Goal: Check status

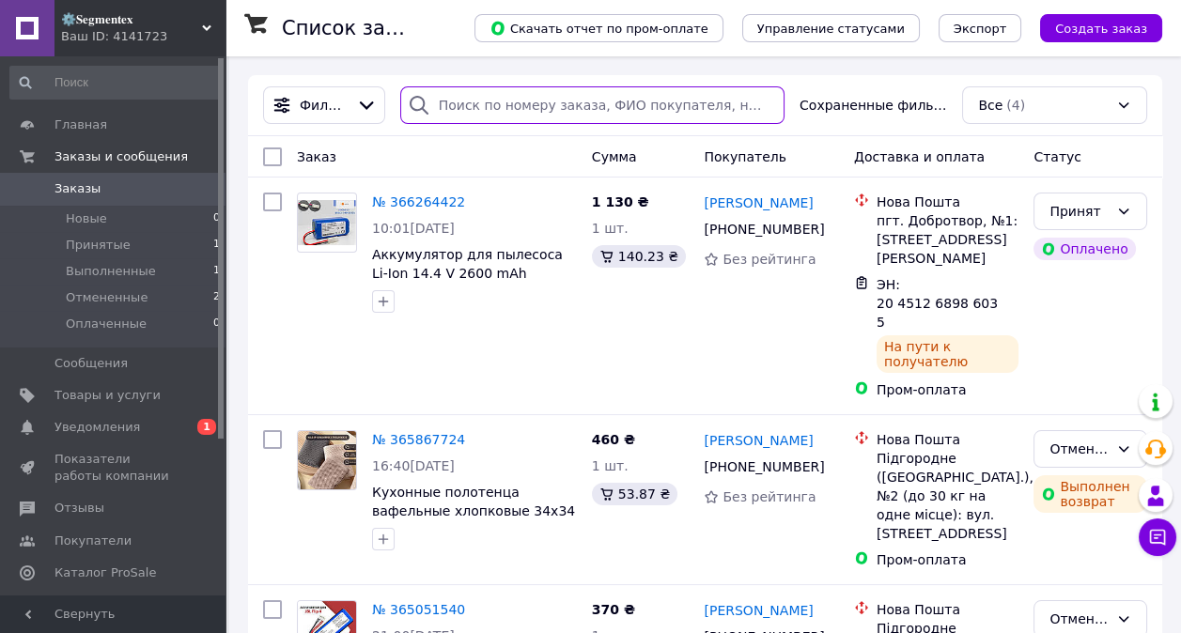
click at [613, 118] on input "search" at bounding box center [592, 105] width 384 height 38
paste input "Паянок"
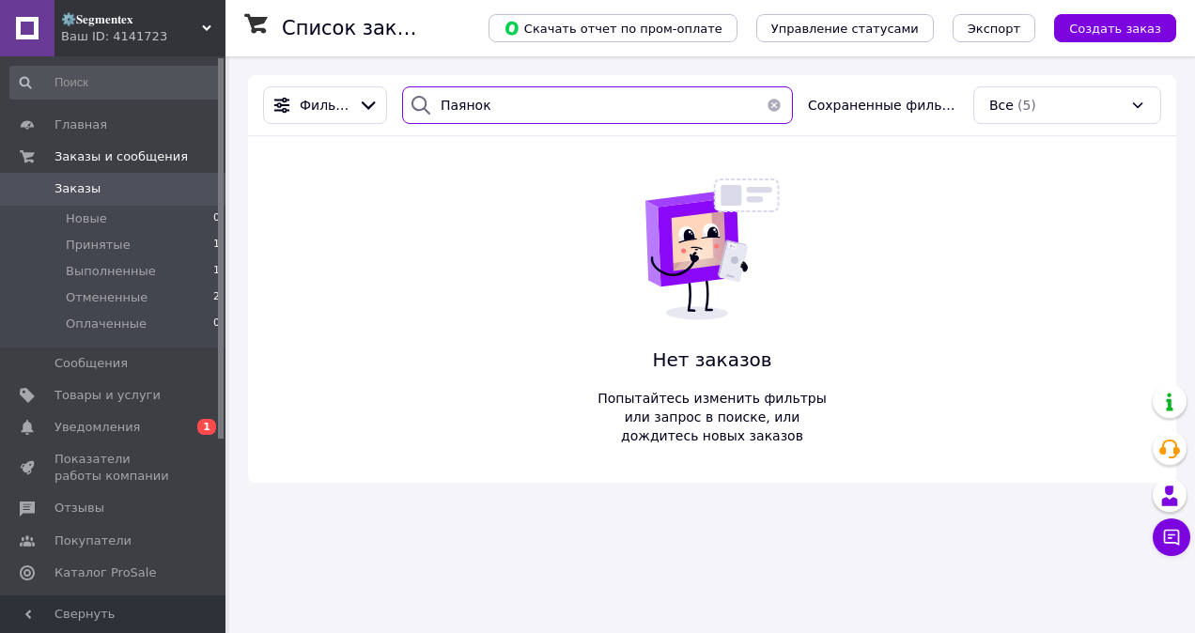
type input "Паянок"
click at [101, 175] on link "Заказы 0" at bounding box center [115, 189] width 231 height 32
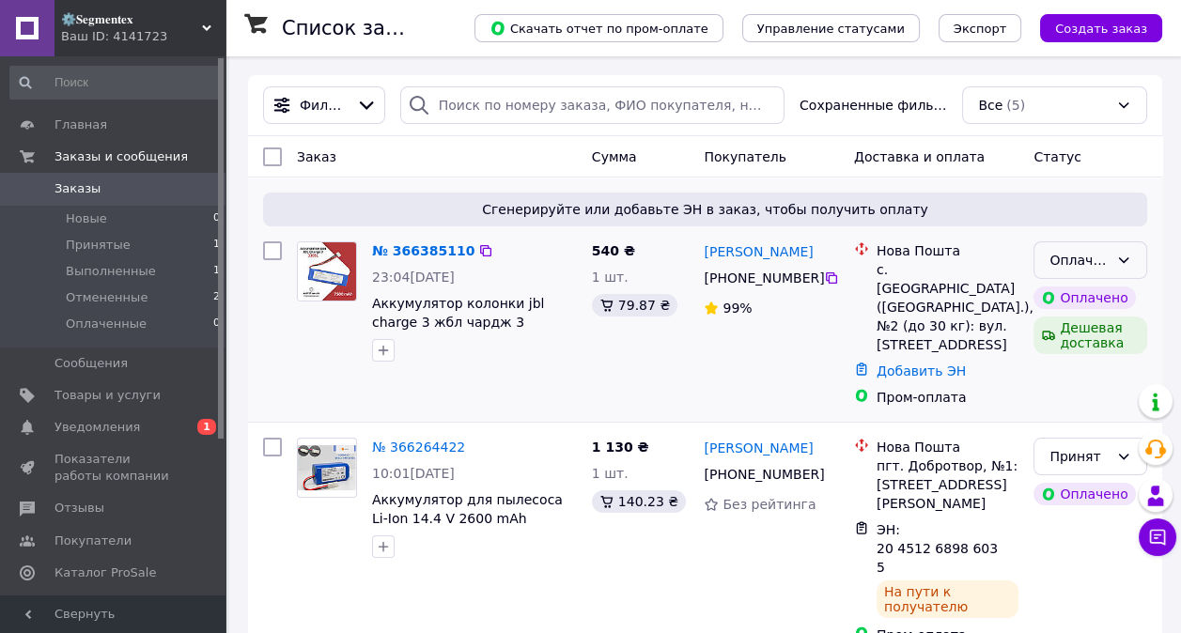
click at [1105, 263] on div "Оплаченный" at bounding box center [1078, 260] width 59 height 21
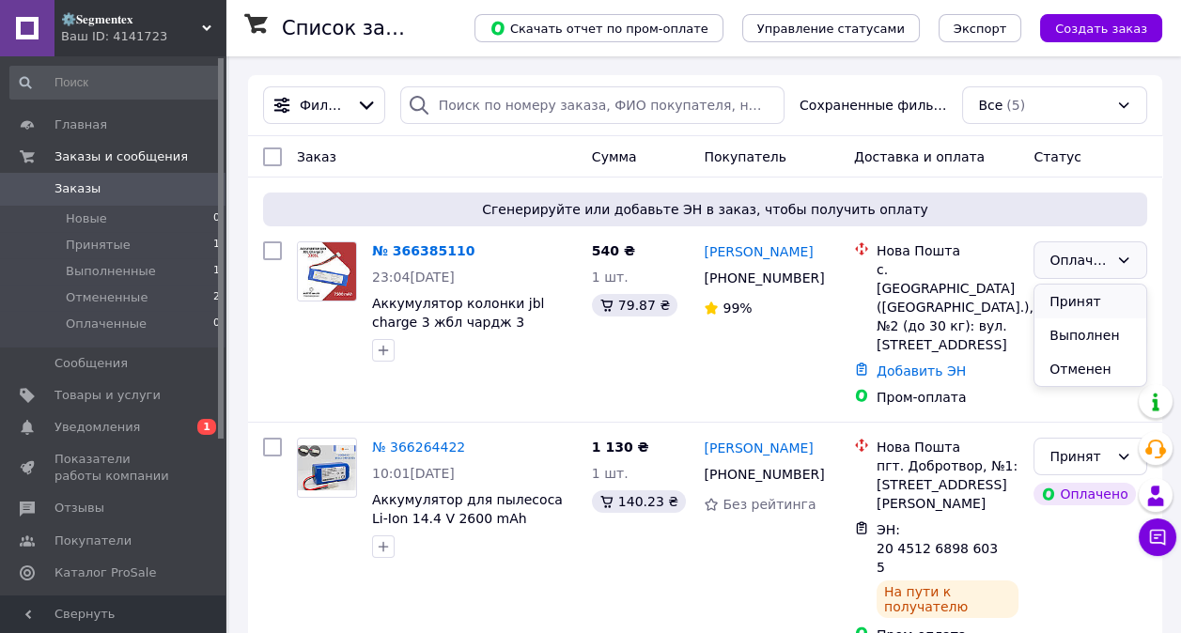
click at [1075, 297] on li "Принят" at bounding box center [1090, 302] width 112 height 34
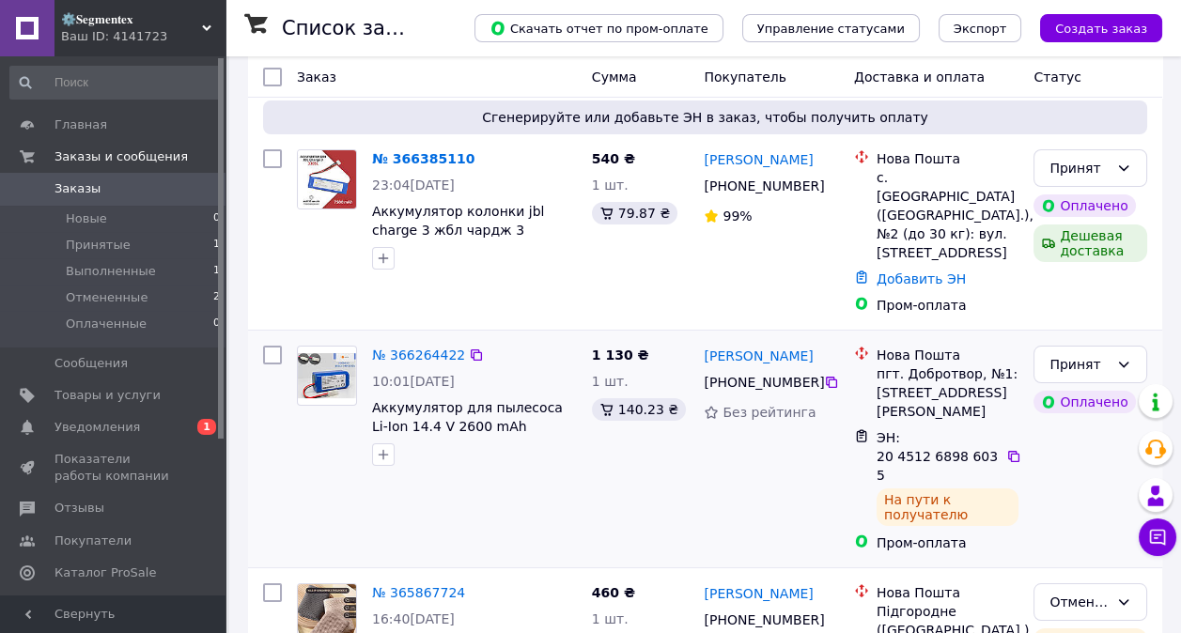
scroll to position [105, 0]
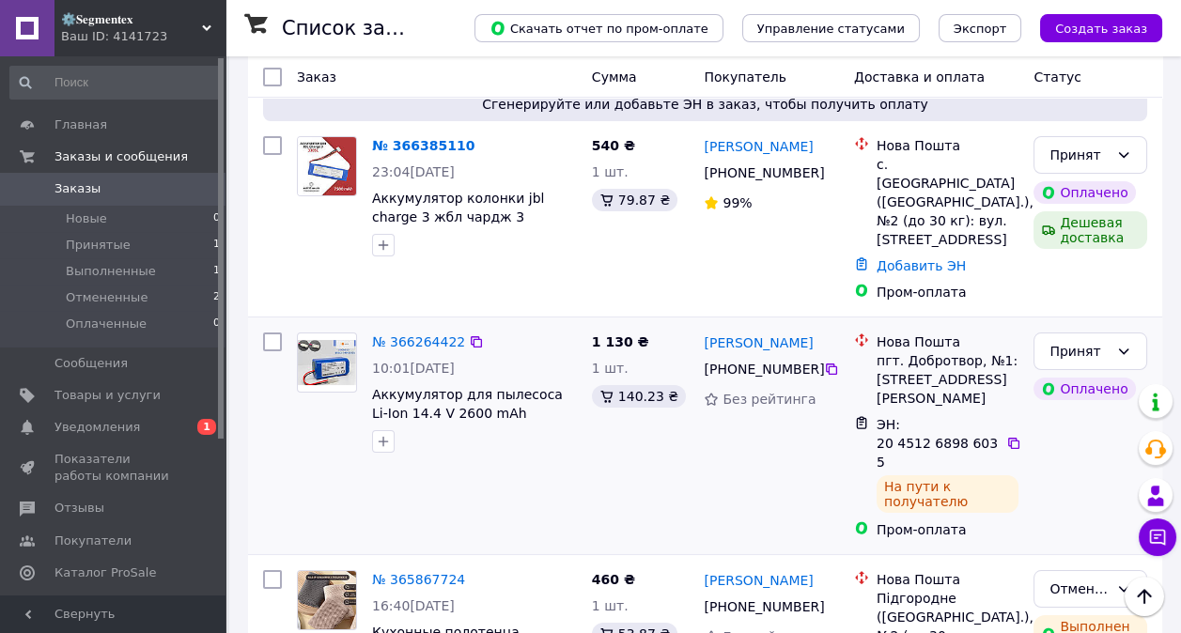
click at [721, 379] on div "[PHONE_NUMBER]" at bounding box center [762, 369] width 124 height 26
